Goal: Navigation & Orientation: Find specific page/section

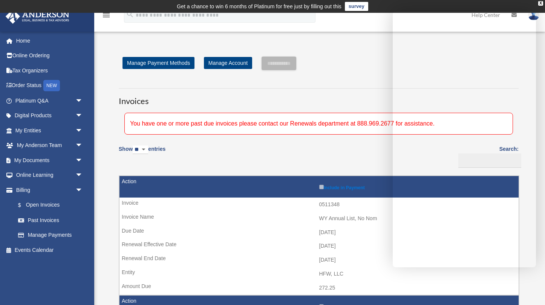
click at [356, 76] on div "**********" at bounding box center [318, 249] width 411 height 385
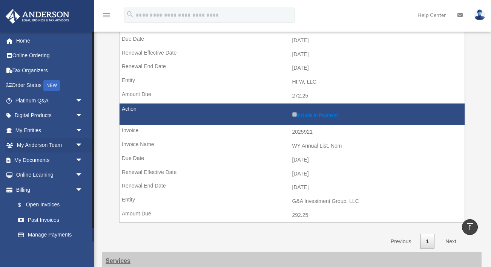
scroll to position [178, 0]
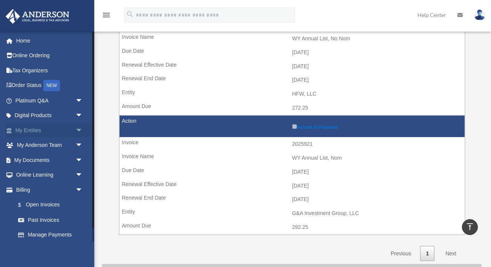
click at [64, 127] on link "My Entities arrow_drop_down" at bounding box center [49, 130] width 89 height 15
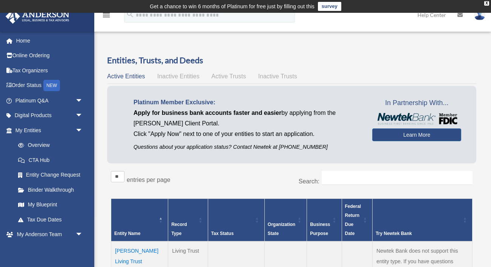
click at [175, 74] on span "Inactive Entities" at bounding box center [178, 76] width 42 height 6
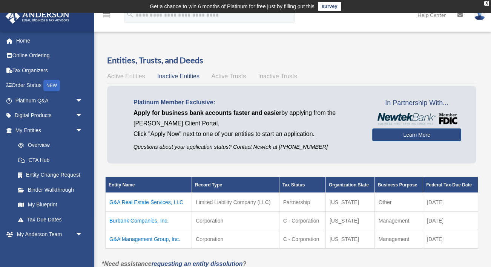
click at [129, 75] on span "Active Entities" at bounding box center [126, 76] width 38 height 6
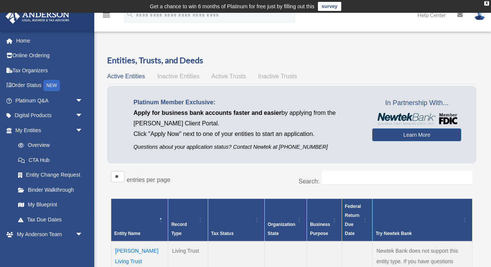
click at [173, 74] on span "Inactive Entities" at bounding box center [178, 76] width 42 height 6
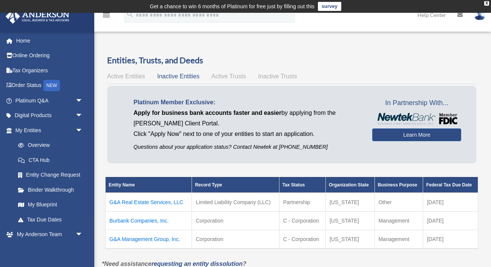
click at [230, 75] on span "Active Trusts" at bounding box center [229, 76] width 35 height 6
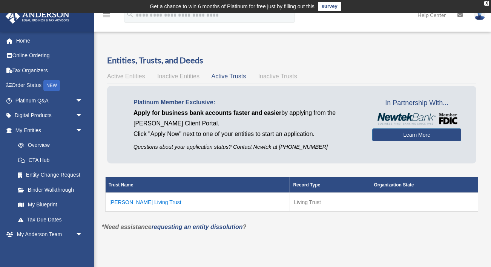
click at [267, 75] on span "Inactive Trusts" at bounding box center [277, 76] width 39 height 6
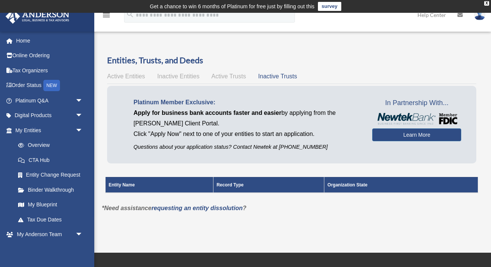
click at [239, 74] on span "Active Trusts" at bounding box center [229, 76] width 35 height 6
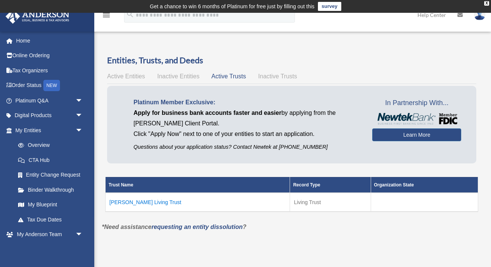
click at [115, 76] on span "Active Entities" at bounding box center [126, 76] width 38 height 6
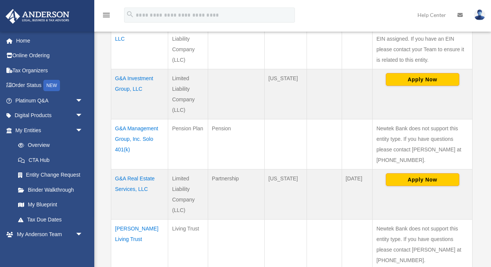
scroll to position [303, 0]
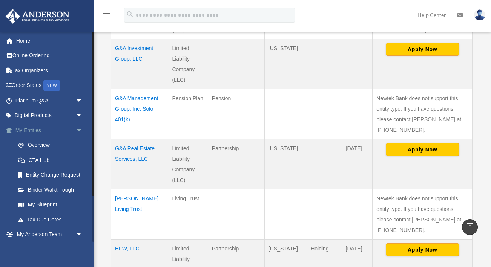
click at [80, 130] on span "arrow_drop_down" at bounding box center [82, 130] width 15 height 15
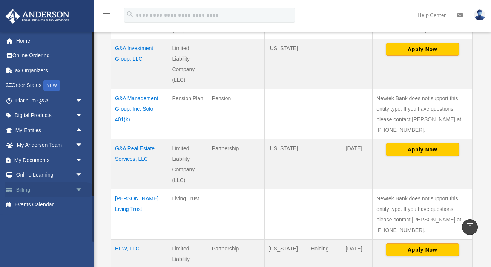
click at [77, 185] on span "arrow_drop_down" at bounding box center [82, 190] width 15 height 15
click at [56, 203] on link "$ Open Invoices" at bounding box center [53, 205] width 84 height 15
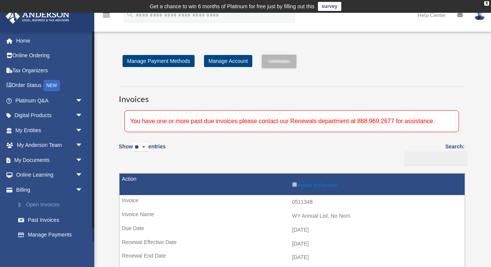
click at [53, 202] on link "$ Open Invoices" at bounding box center [53, 205] width 84 height 15
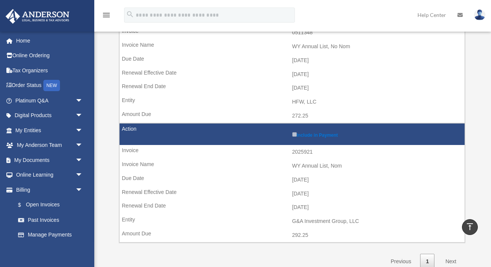
scroll to position [168, 0]
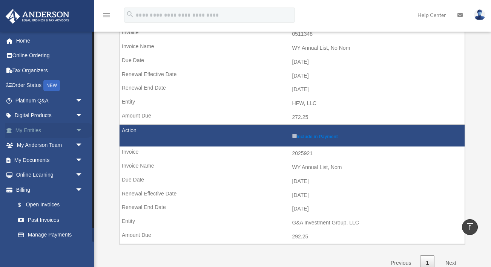
click at [76, 129] on span "arrow_drop_down" at bounding box center [82, 130] width 15 height 15
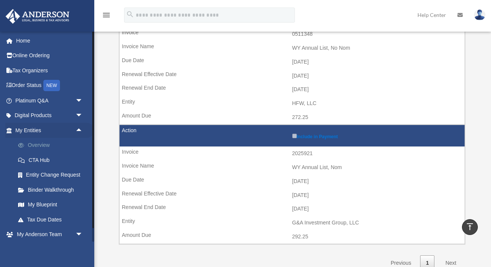
click at [46, 140] on link "Overview" at bounding box center [53, 145] width 84 height 15
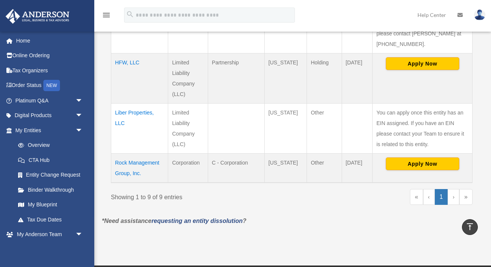
scroll to position [492, 0]
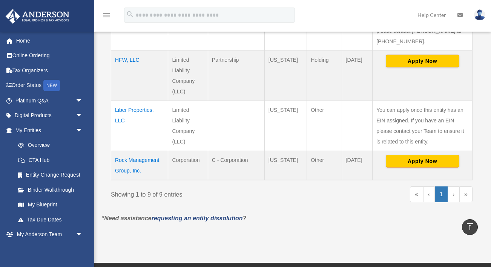
click at [452, 194] on link "›" at bounding box center [454, 195] width 12 height 16
click at [453, 195] on link "›" at bounding box center [454, 195] width 12 height 16
click at [427, 194] on link "‹" at bounding box center [429, 195] width 12 height 16
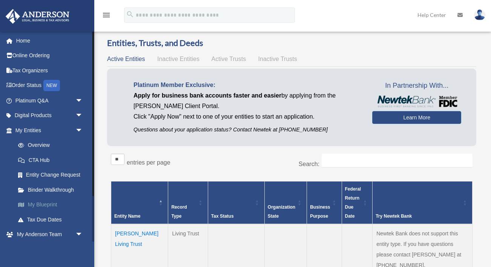
scroll to position [12, 0]
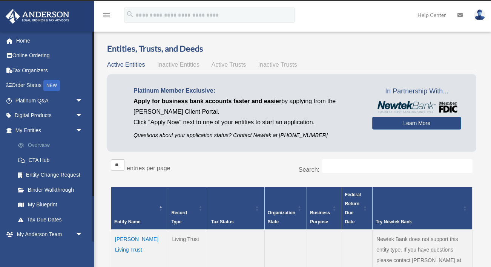
click at [49, 142] on link "Overview" at bounding box center [53, 145] width 84 height 15
